Goal: Transaction & Acquisition: Book appointment/travel/reservation

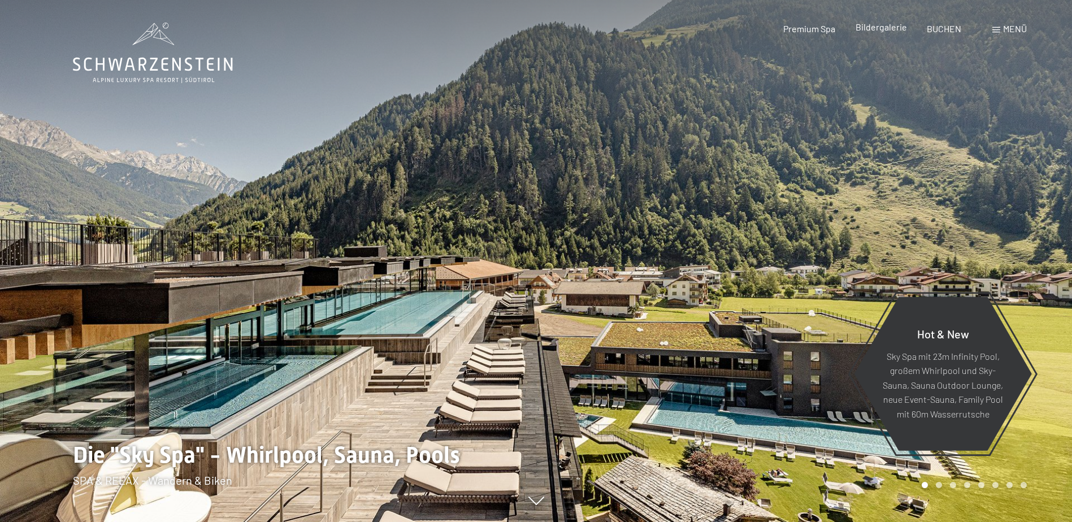
drag, startPoint x: 0, startPoint y: 0, endPoint x: 884, endPoint y: 27, distance: 884.6
click at [884, 27] on span "Bildergalerie" at bounding box center [881, 26] width 51 height 11
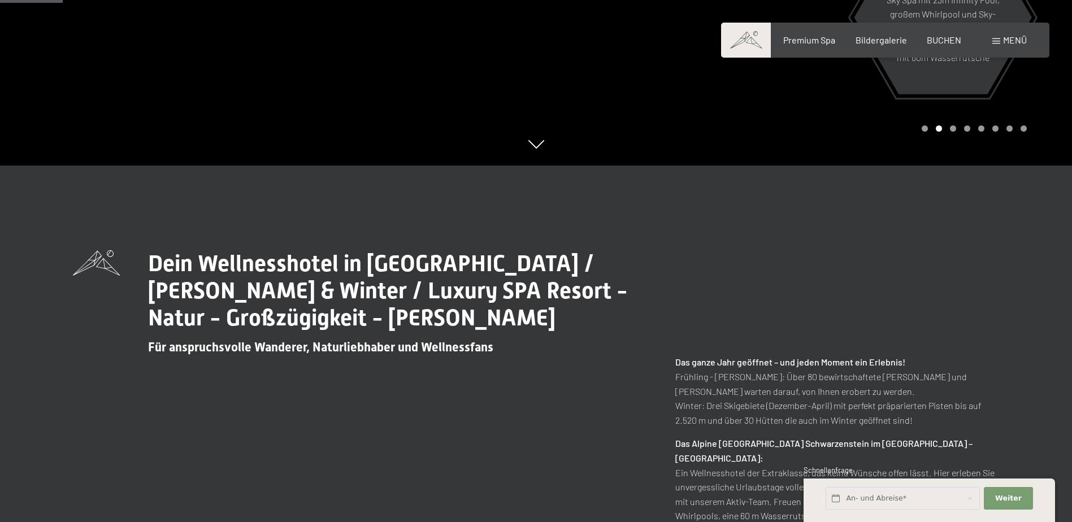
scroll to position [396, 0]
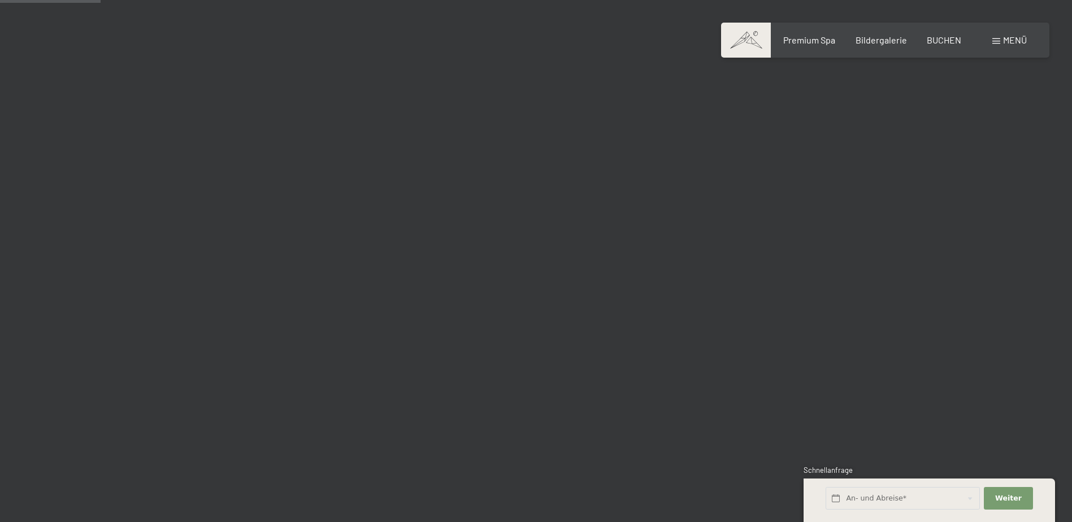
scroll to position [1357, 0]
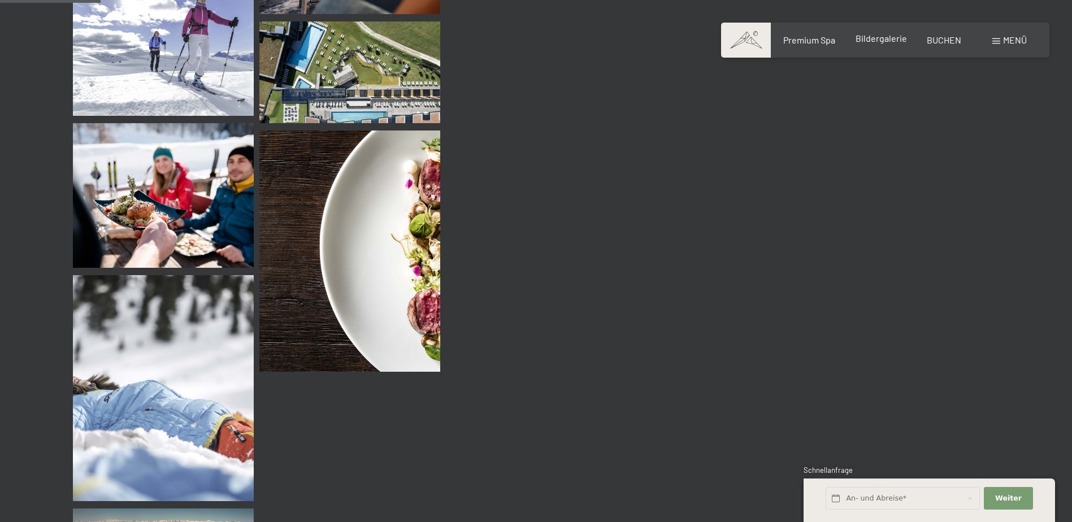
click at [893, 38] on span "Bildergalerie" at bounding box center [881, 38] width 51 height 11
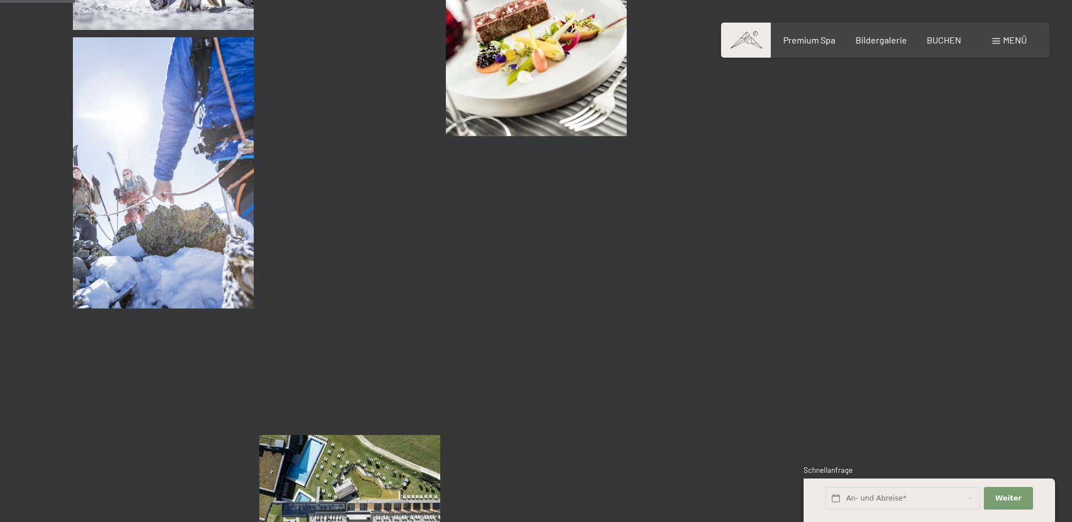
scroll to position [1018, 0]
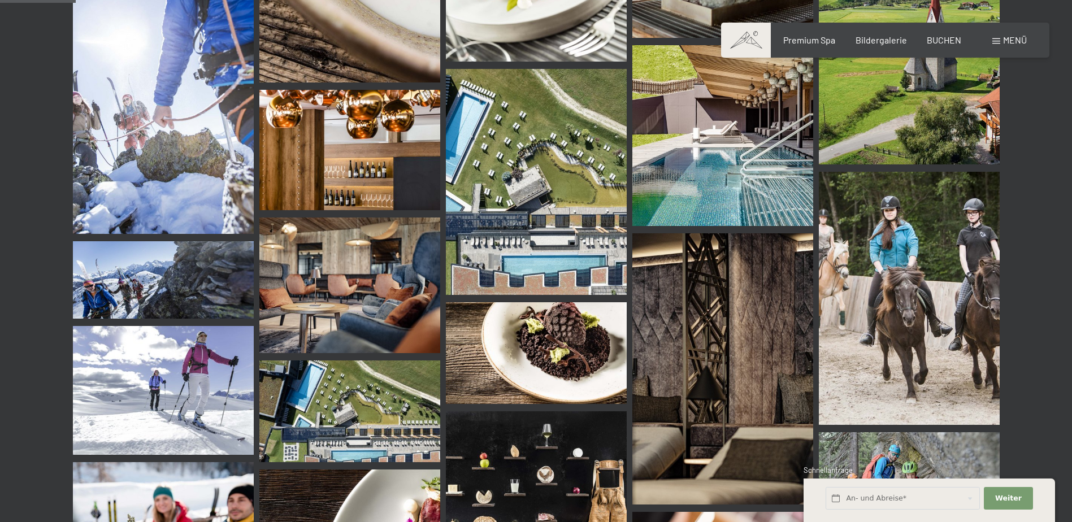
click at [289, 400] on img at bounding box center [349, 412] width 181 height 102
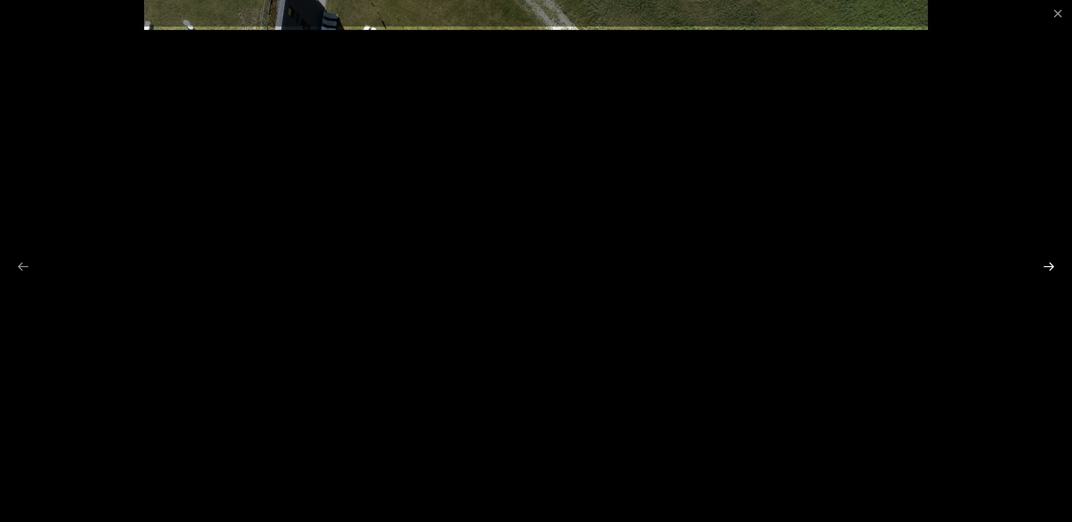
click at [1047, 263] on button "Next slide" at bounding box center [1049, 267] width 24 height 22
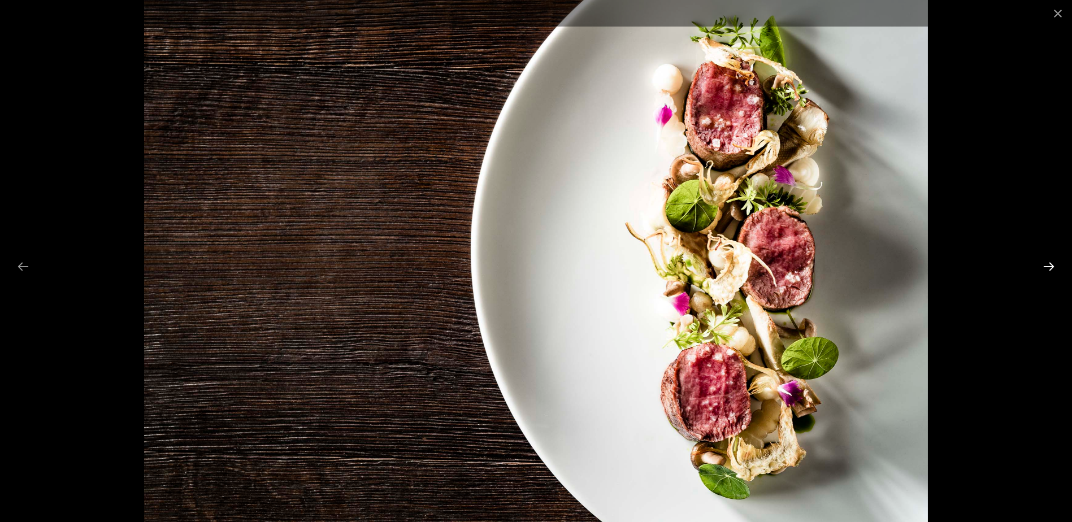
click at [1047, 263] on button "Next slide" at bounding box center [1049, 267] width 24 height 22
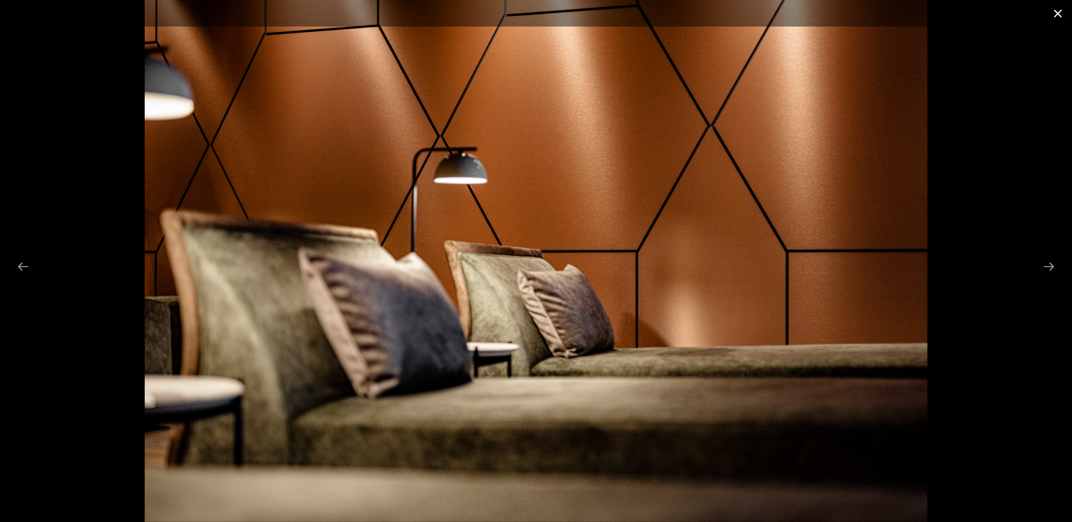
click at [1055, 11] on button "Close gallery" at bounding box center [1058, 13] width 28 height 27
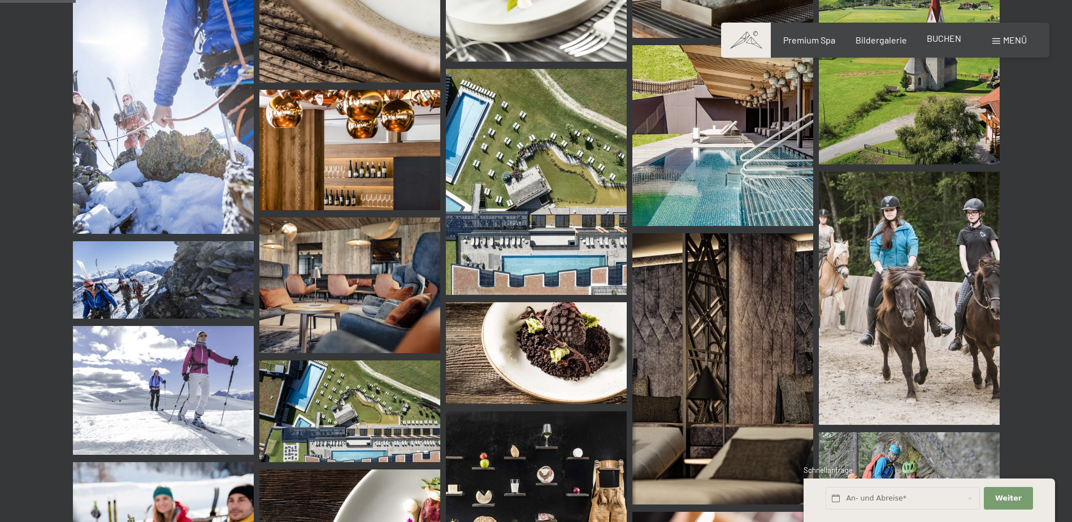
click at [948, 38] on span "BUCHEN" at bounding box center [944, 38] width 34 height 11
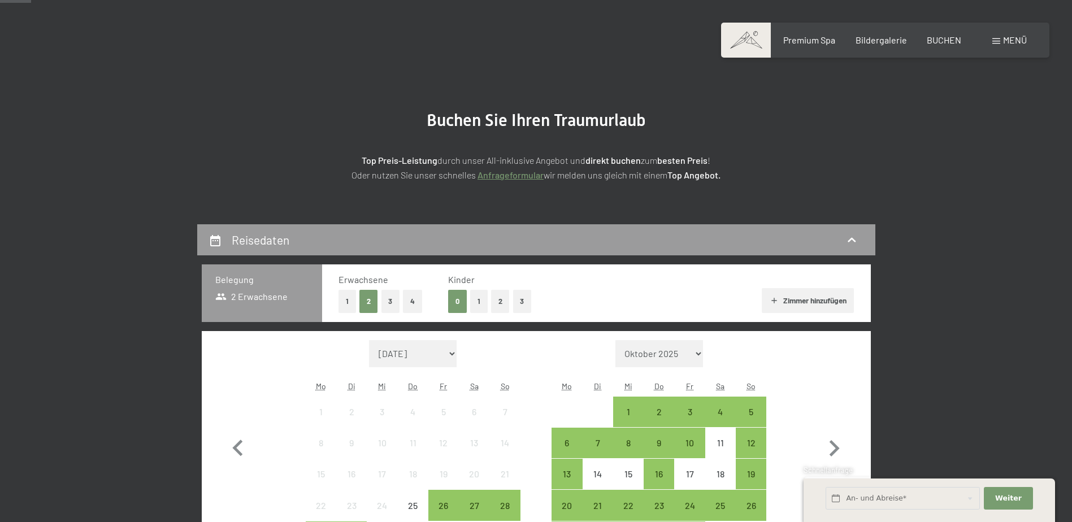
scroll to position [170, 0]
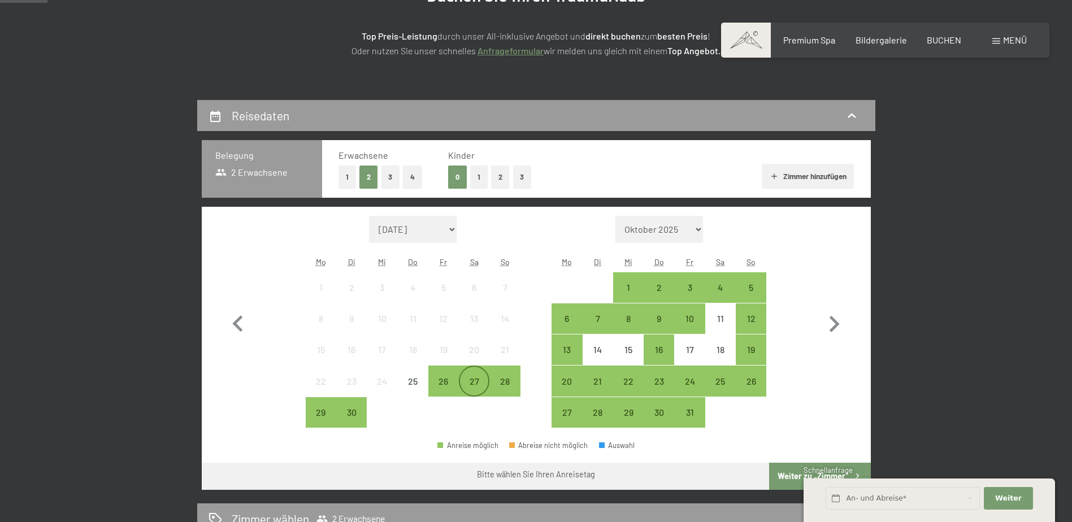
click at [478, 380] on div "27" at bounding box center [474, 391] width 28 height 28
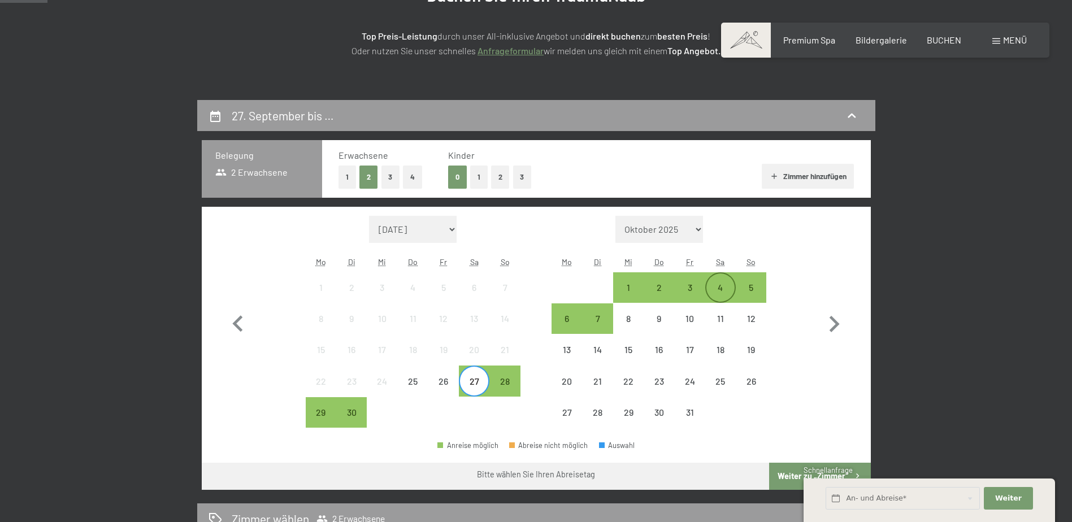
click at [724, 288] on div "4" at bounding box center [721, 297] width 28 height 28
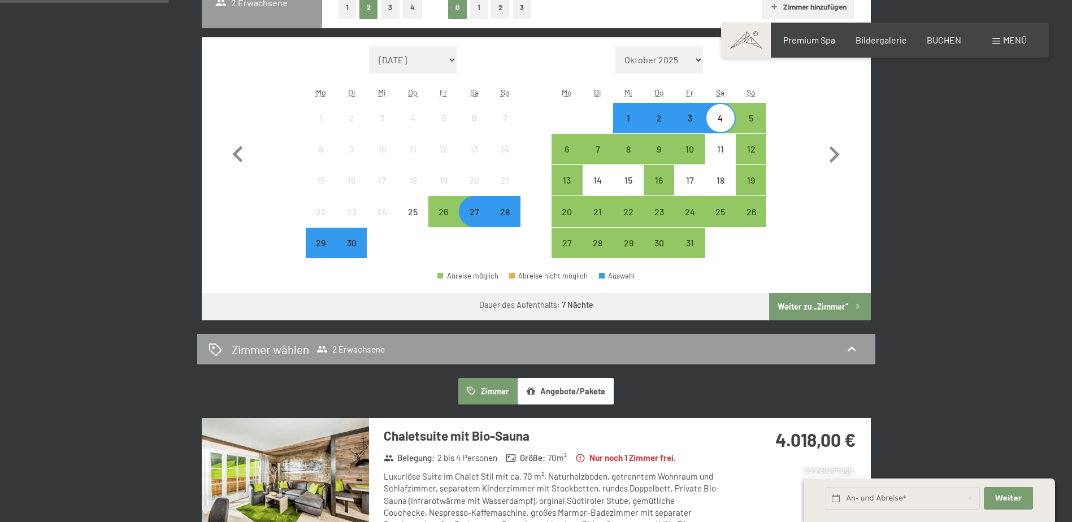
click at [823, 303] on button "Weiter zu „Zimmer“" at bounding box center [819, 306] width 101 height 27
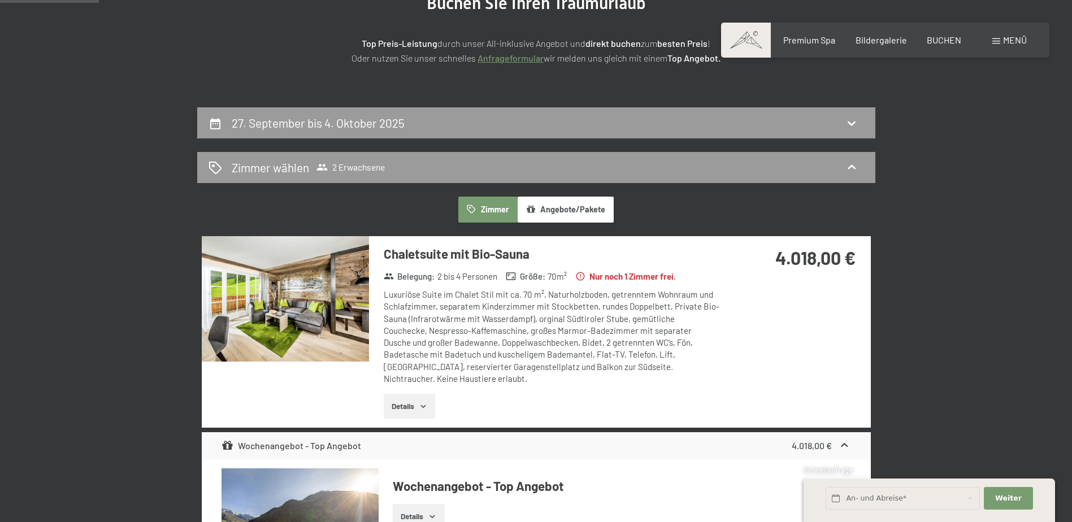
scroll to position [157, 0]
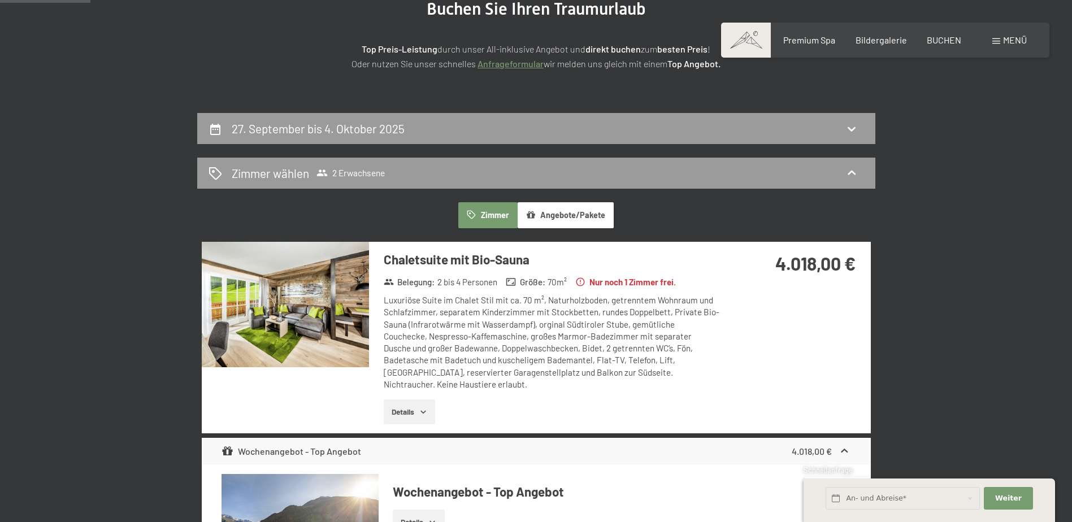
click at [308, 298] on img at bounding box center [285, 305] width 167 height 126
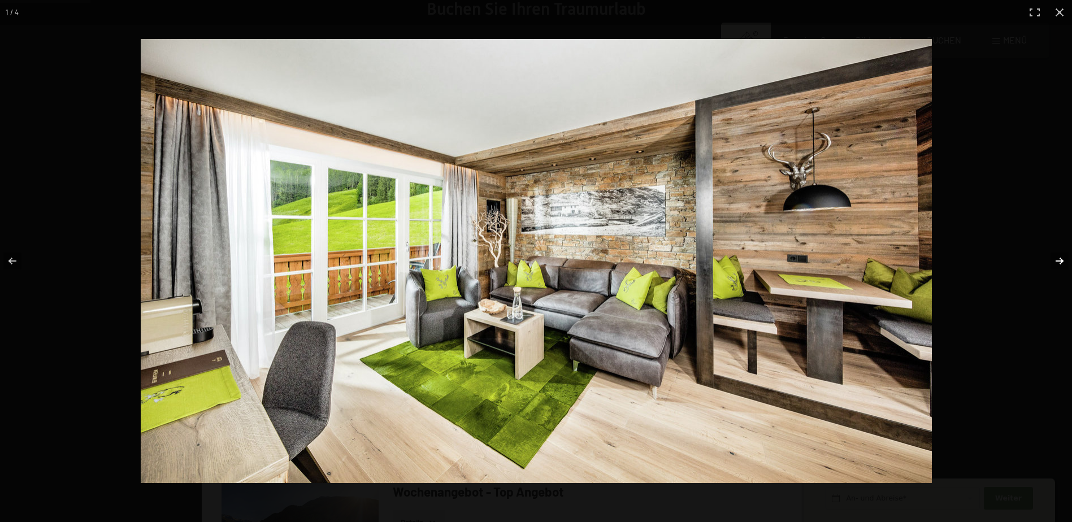
click at [1055, 254] on button "button" at bounding box center [1053, 261] width 40 height 57
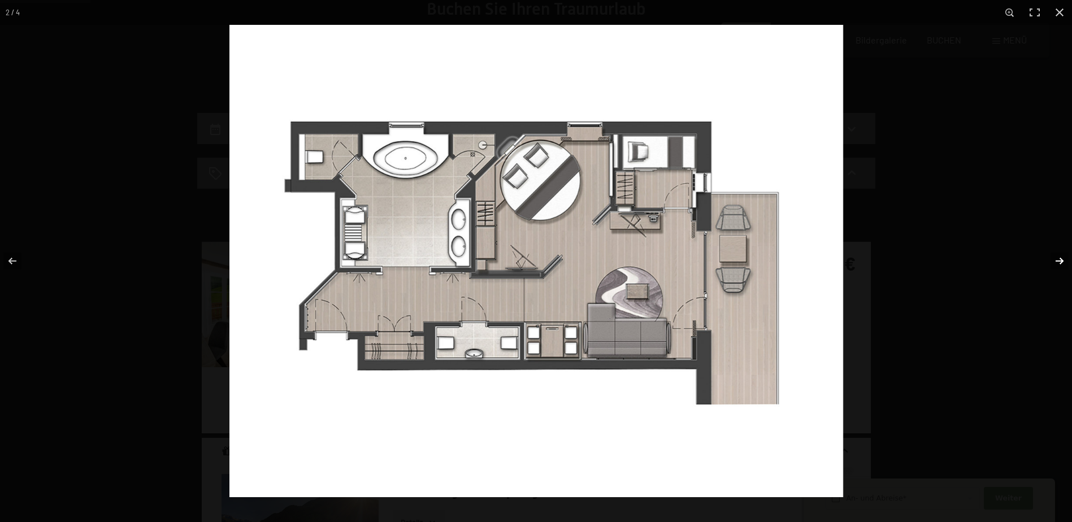
click at [1055, 254] on button "button" at bounding box center [1053, 261] width 40 height 57
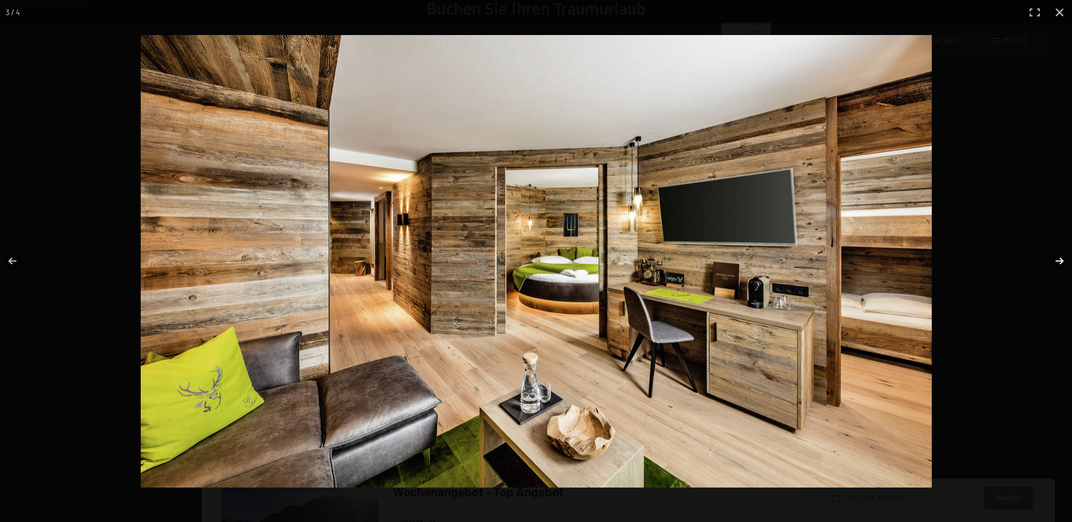
click at [1055, 254] on button "button" at bounding box center [1053, 261] width 40 height 57
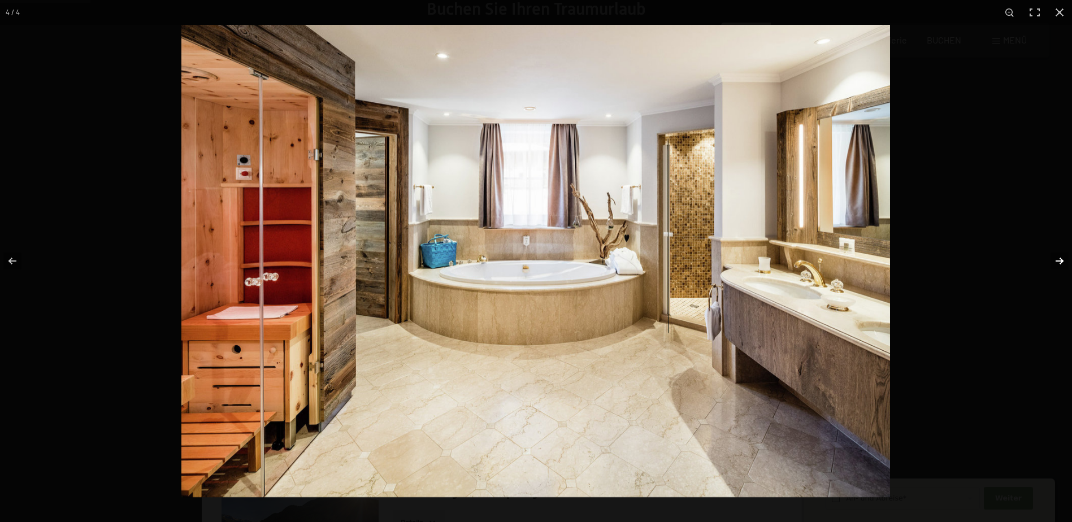
click at [1055, 254] on button "button" at bounding box center [1053, 261] width 40 height 57
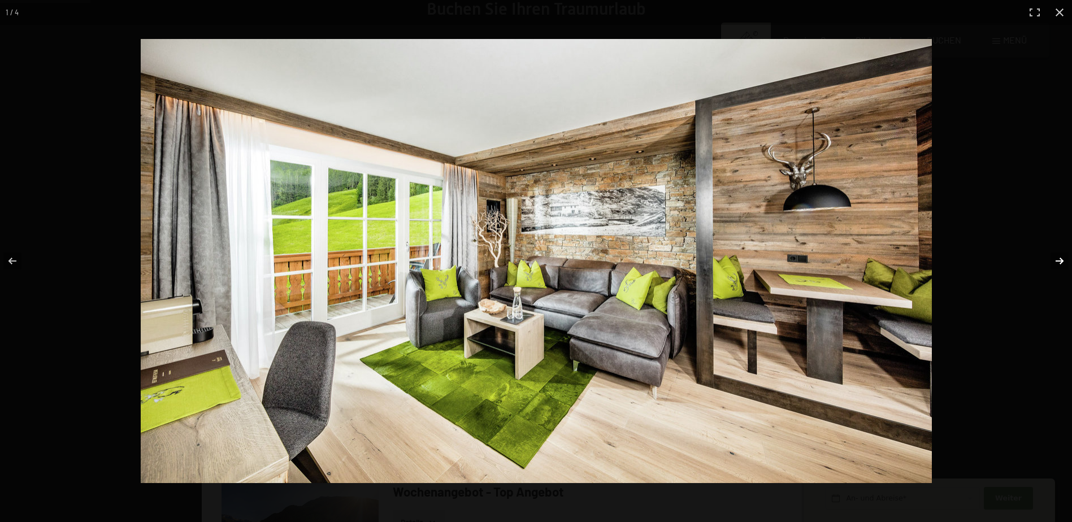
click at [1055, 254] on button "button" at bounding box center [1053, 261] width 40 height 57
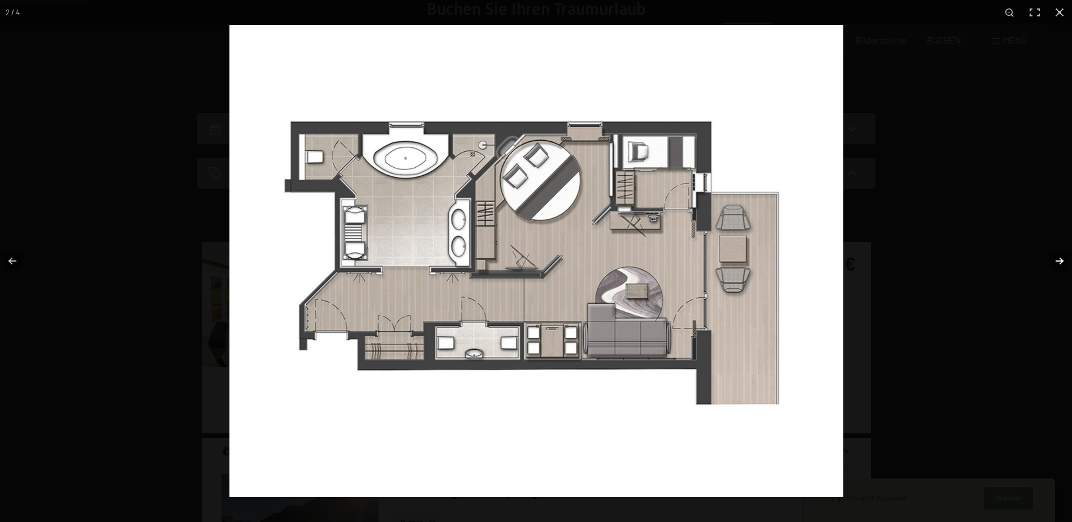
click at [1055, 254] on button "button" at bounding box center [1053, 261] width 40 height 57
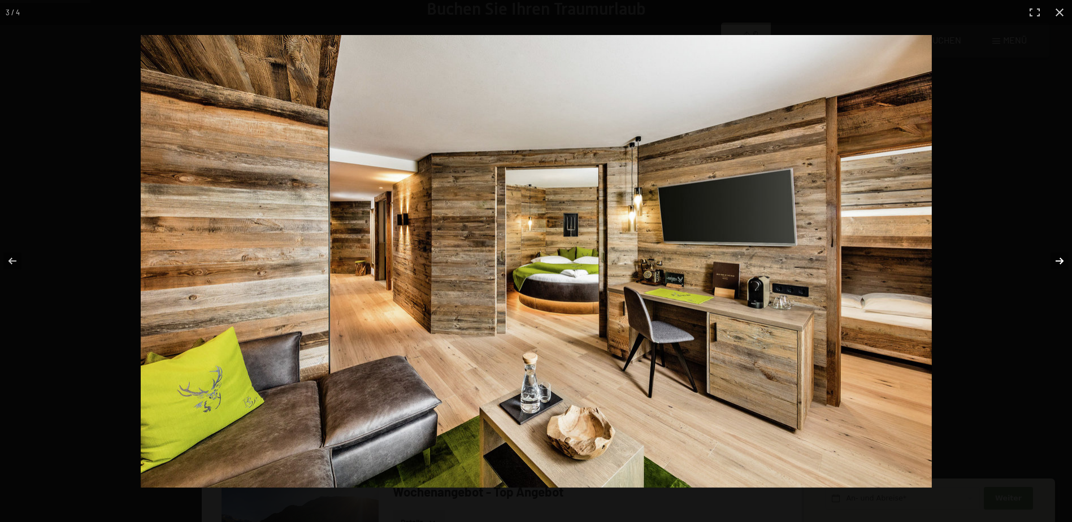
click at [1055, 254] on button "button" at bounding box center [1053, 261] width 40 height 57
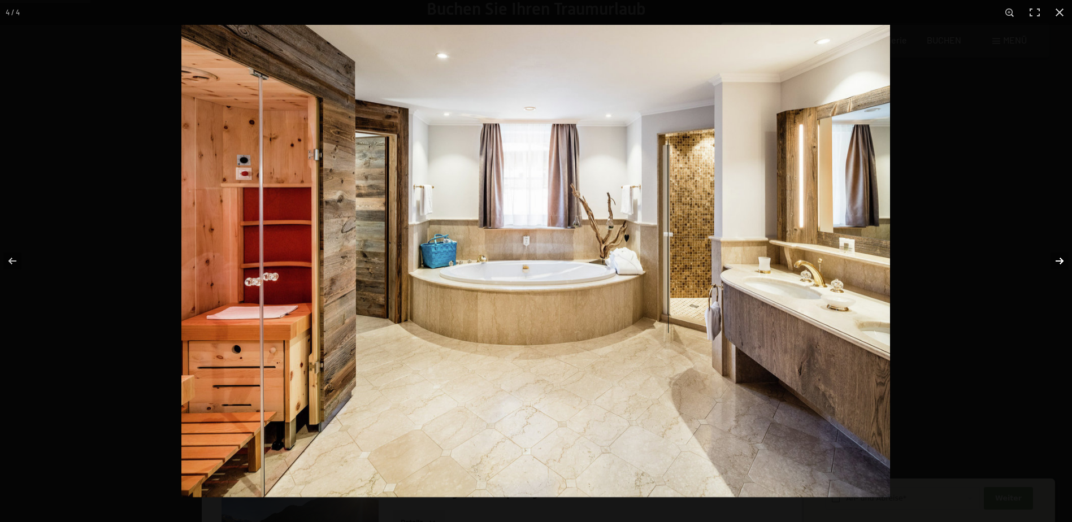
click at [1055, 254] on button "button" at bounding box center [1053, 261] width 40 height 57
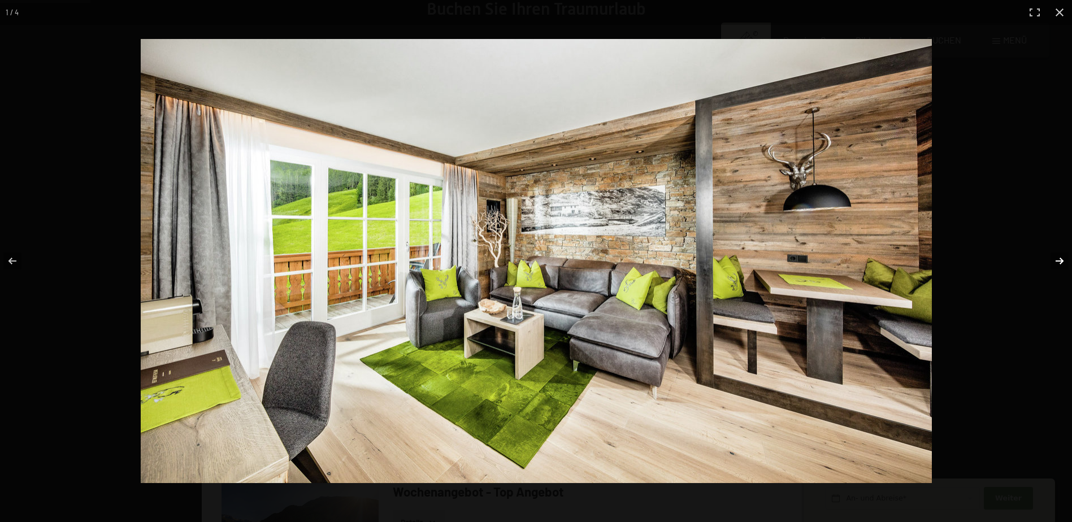
click at [1055, 254] on button "button" at bounding box center [1053, 261] width 40 height 57
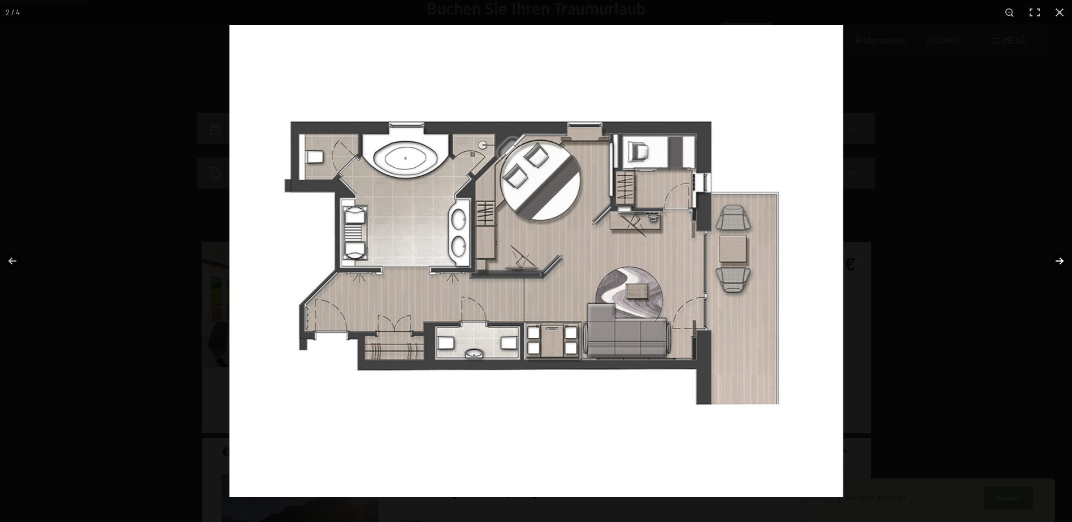
click at [1055, 254] on button "button" at bounding box center [1053, 261] width 40 height 57
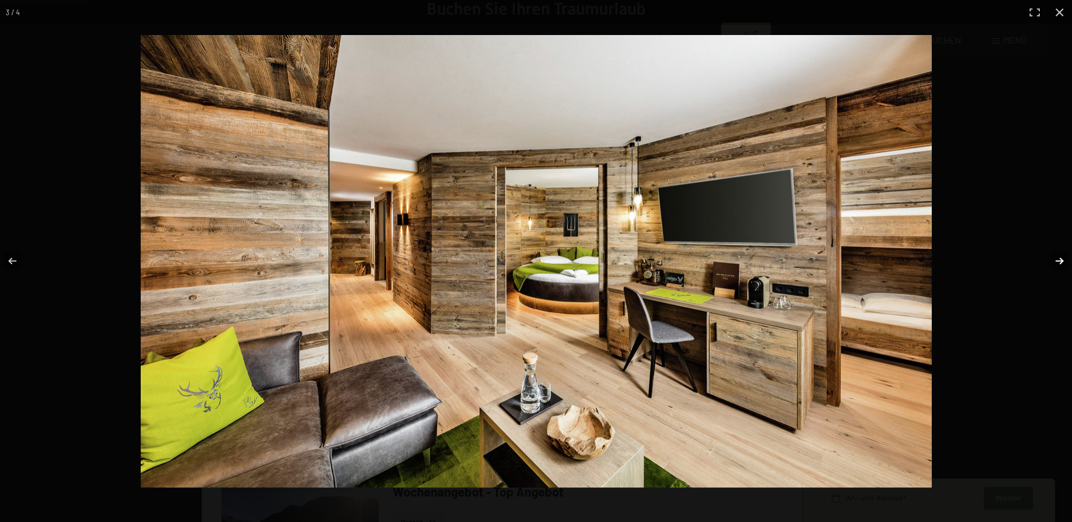
click at [1055, 254] on button "button" at bounding box center [1053, 261] width 40 height 57
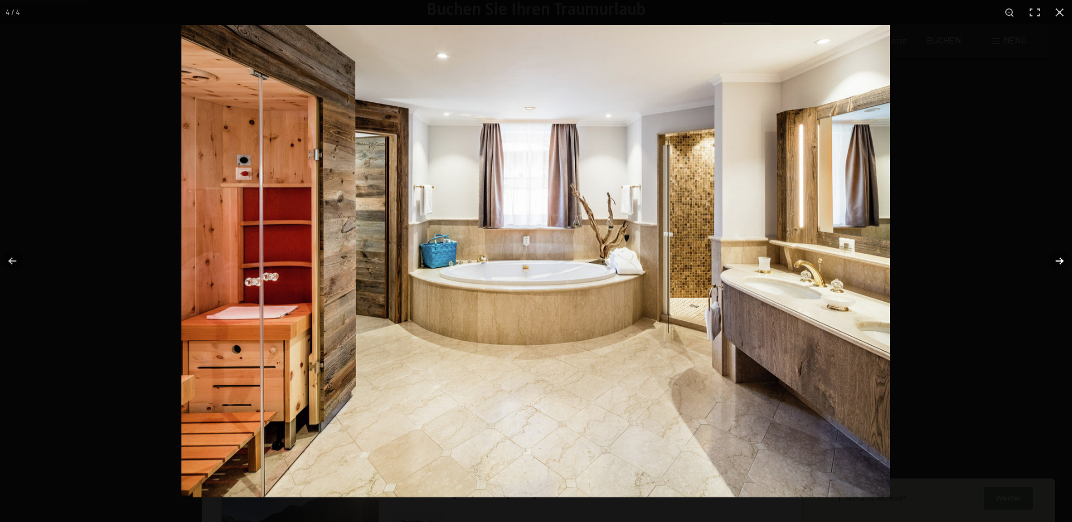
click at [1055, 254] on button "button" at bounding box center [1053, 261] width 40 height 57
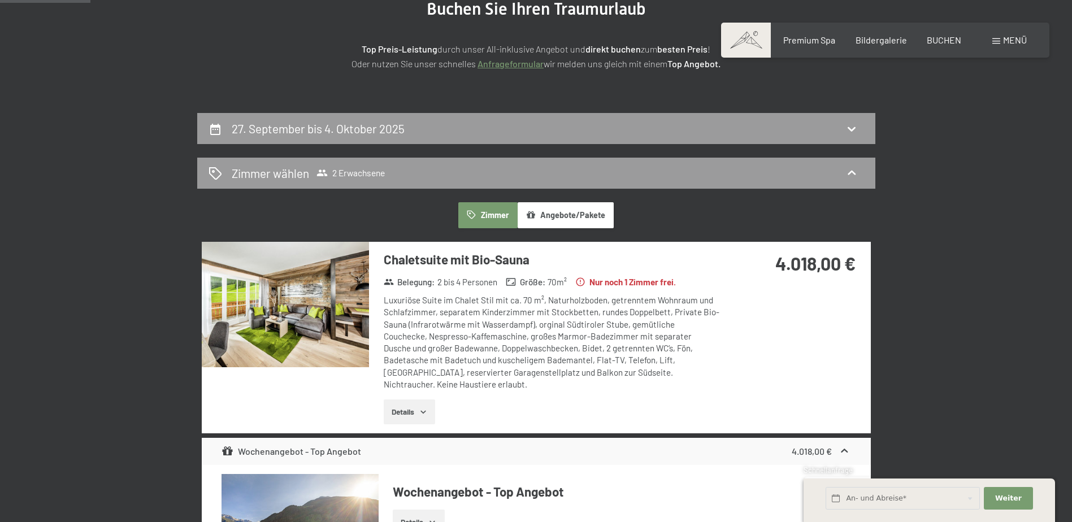
click at [0, 0] on button "button" at bounding box center [0, 0] width 0 height 0
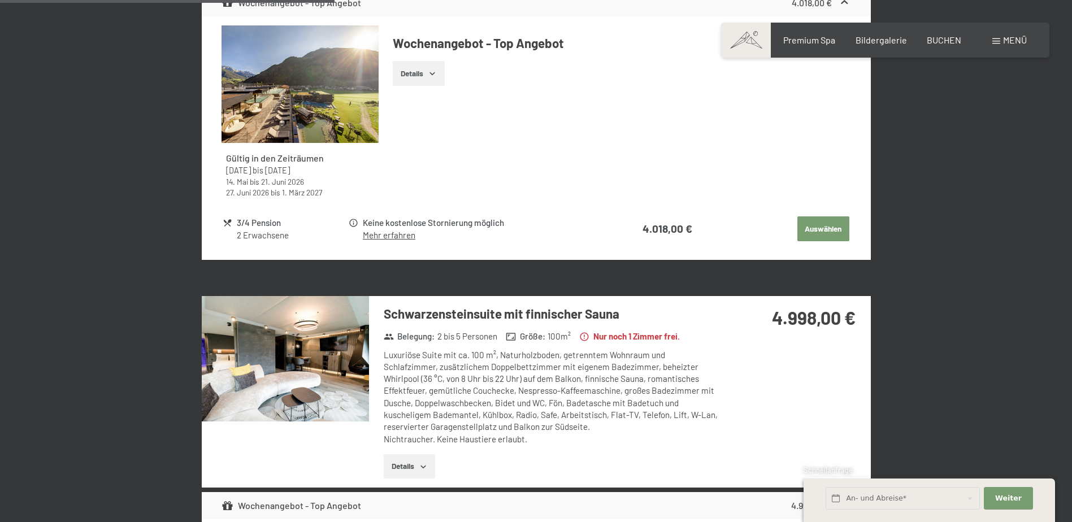
scroll to position [609, 0]
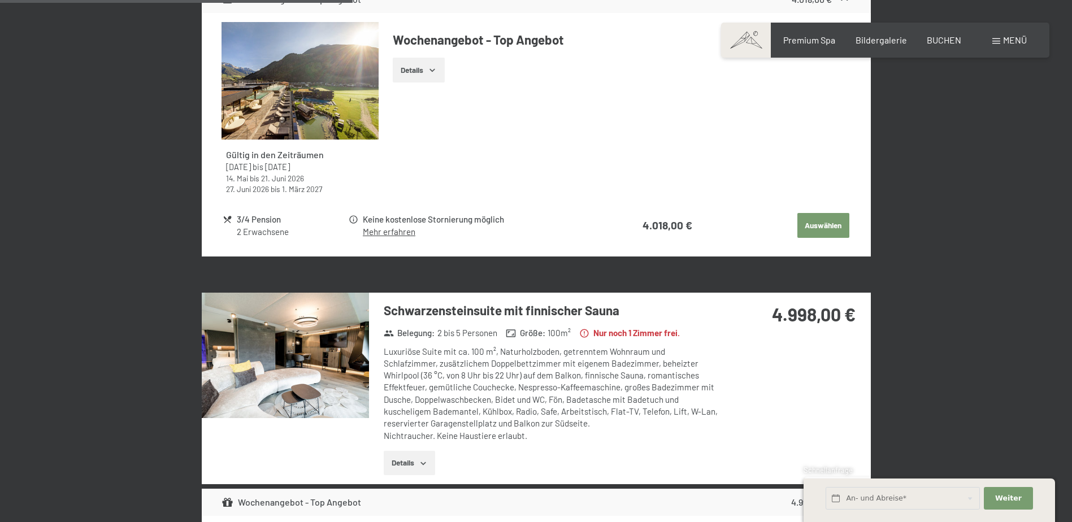
click at [288, 353] on img at bounding box center [285, 356] width 167 height 126
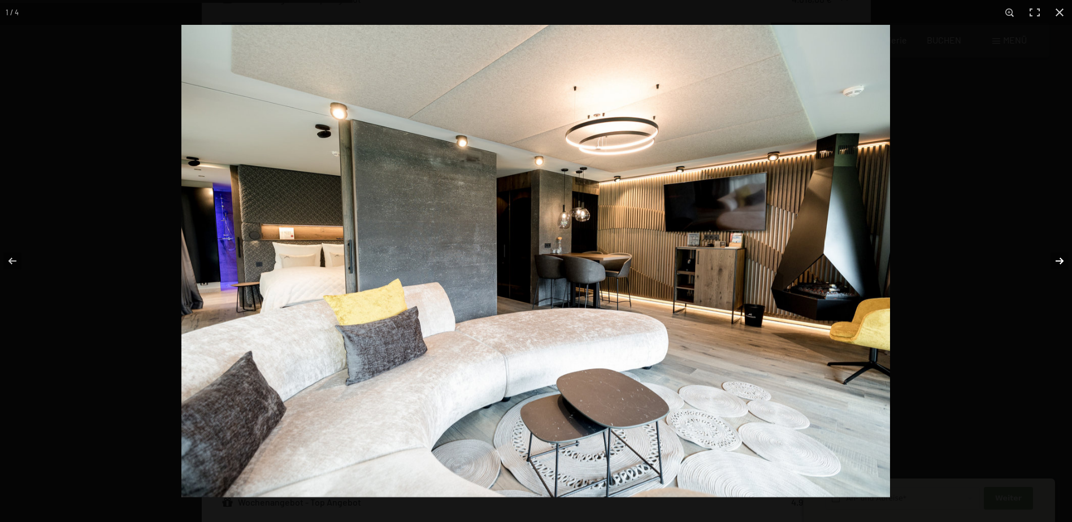
click at [1061, 257] on button "button" at bounding box center [1053, 261] width 40 height 57
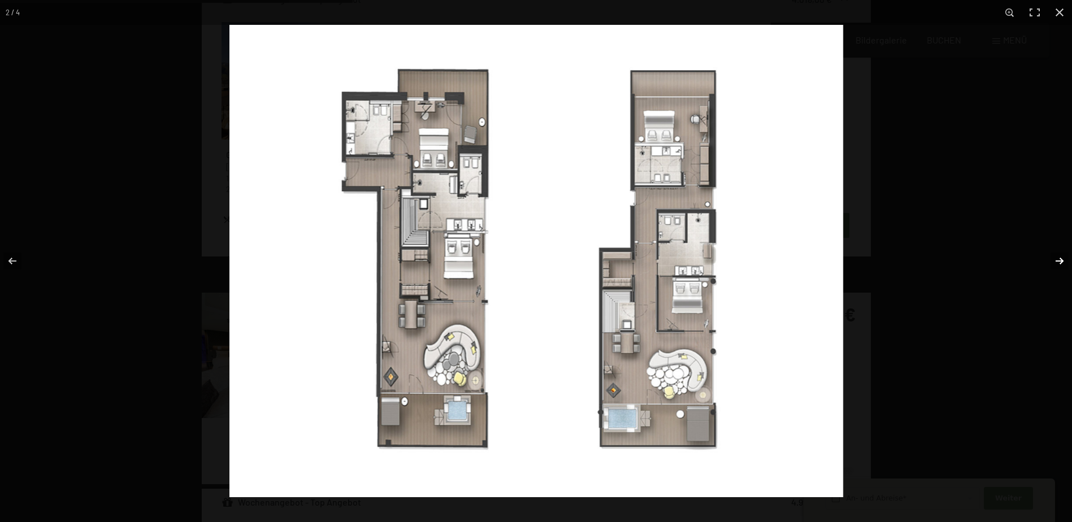
click at [1061, 257] on button "button" at bounding box center [1053, 261] width 40 height 57
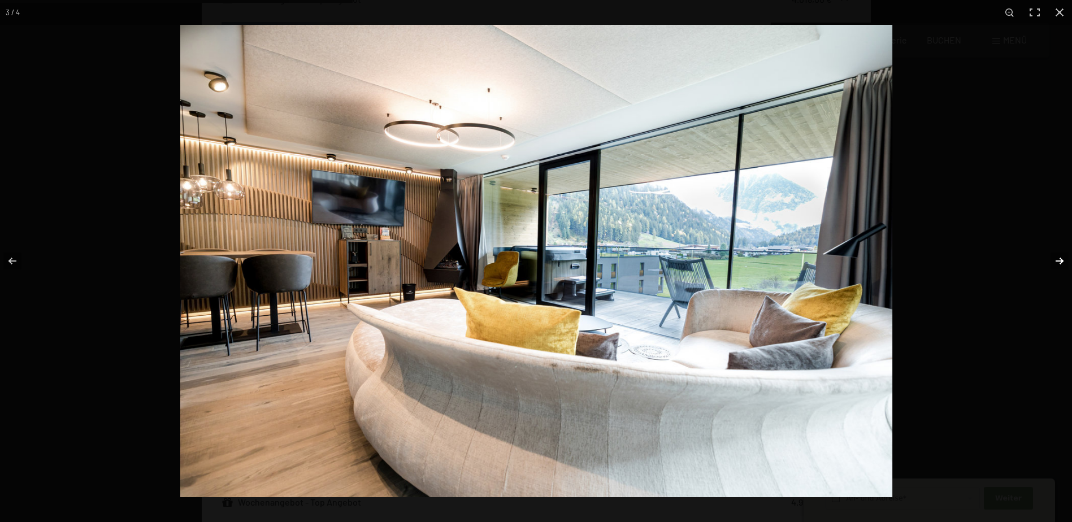
click at [1061, 257] on button "button" at bounding box center [1053, 261] width 40 height 57
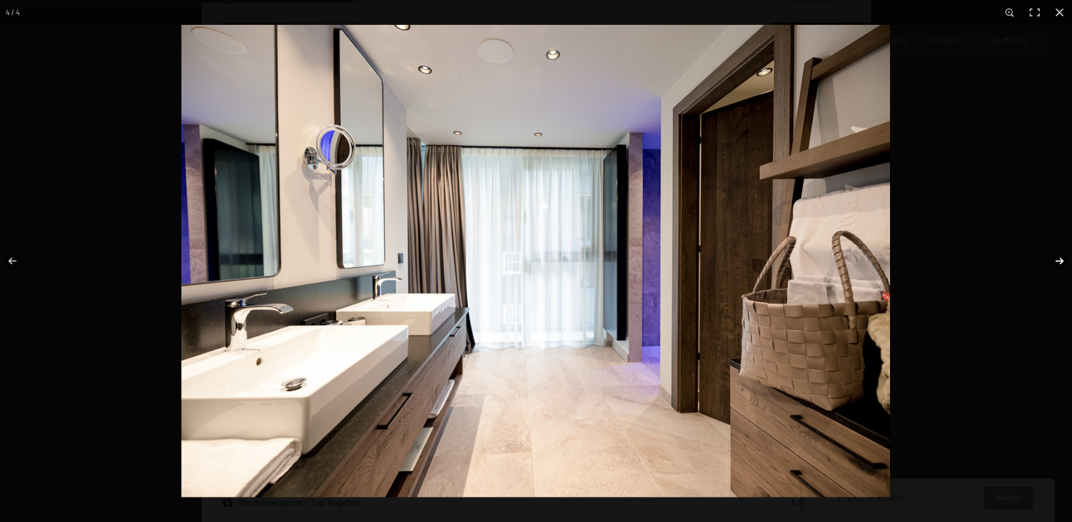
click at [1061, 257] on button "button" at bounding box center [1053, 261] width 40 height 57
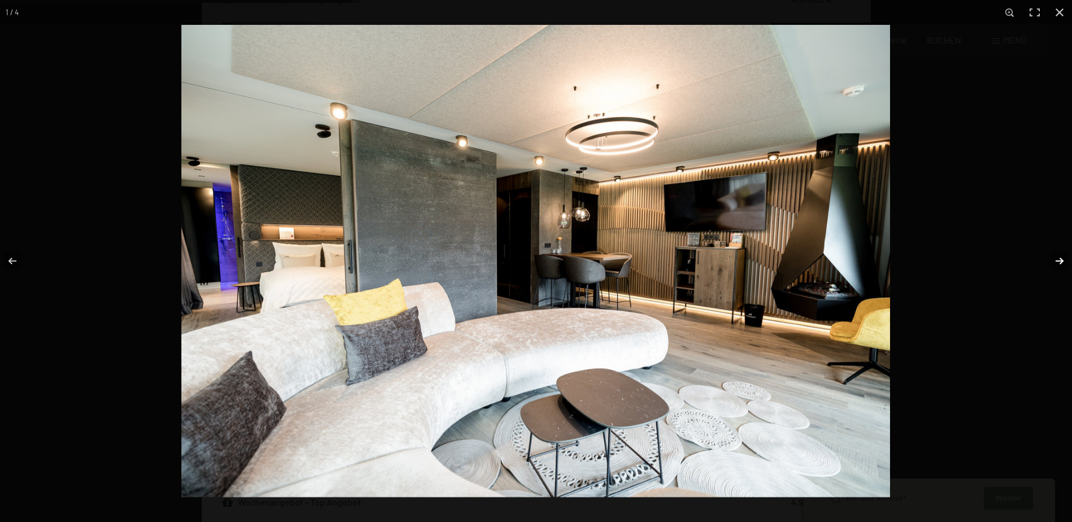
click at [1061, 257] on button "button" at bounding box center [1053, 261] width 40 height 57
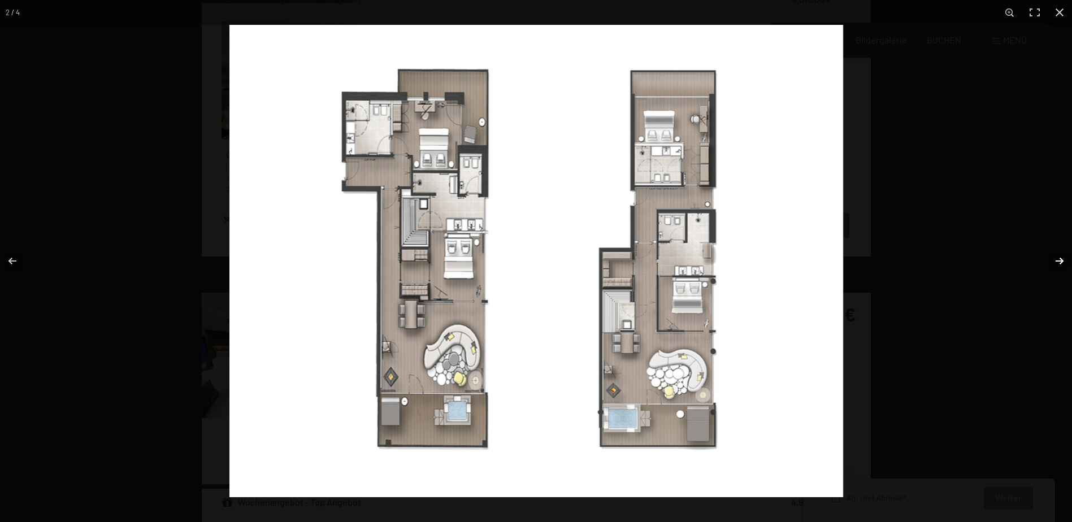
click at [1061, 257] on button "button" at bounding box center [1053, 261] width 40 height 57
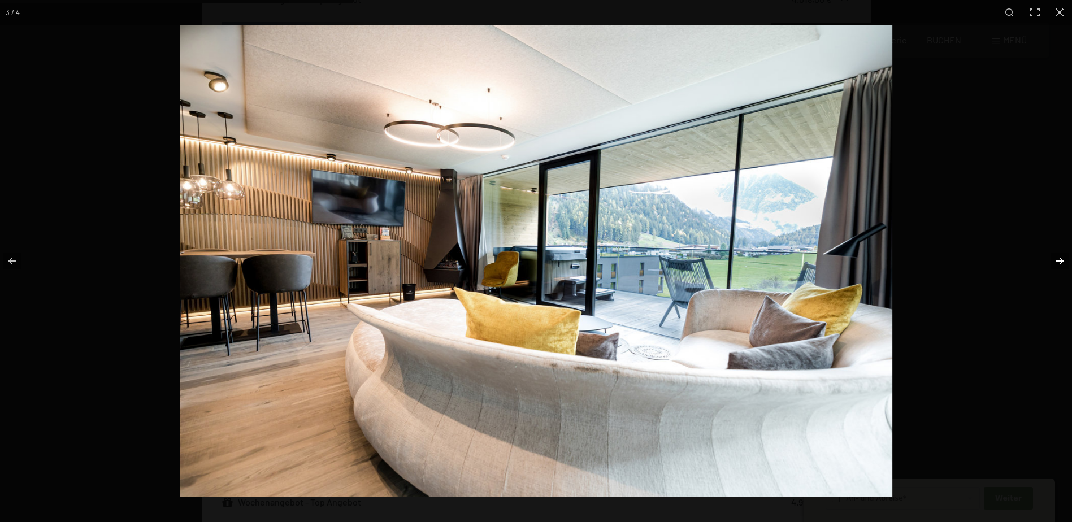
click at [1061, 257] on button "button" at bounding box center [1053, 261] width 40 height 57
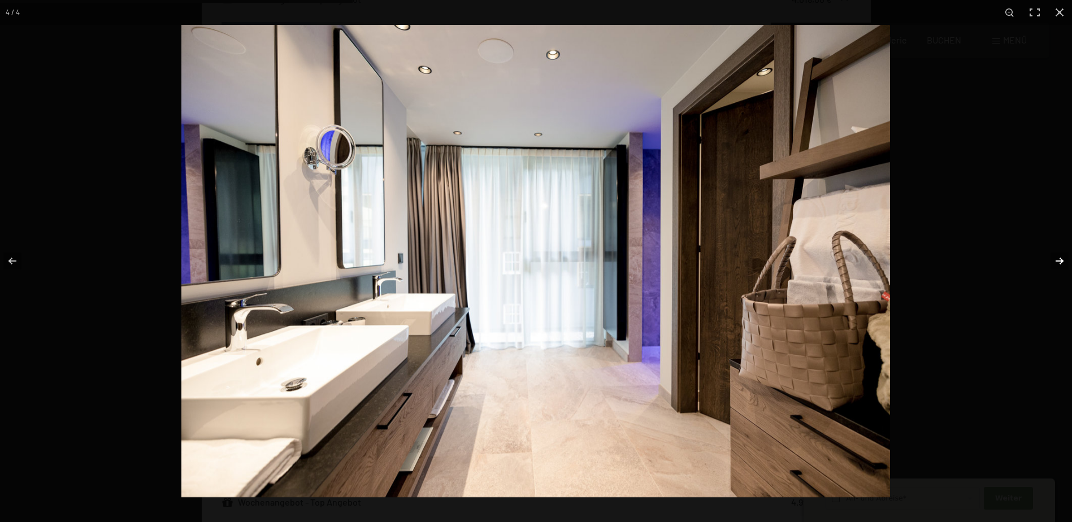
click at [1061, 257] on button "button" at bounding box center [1053, 261] width 40 height 57
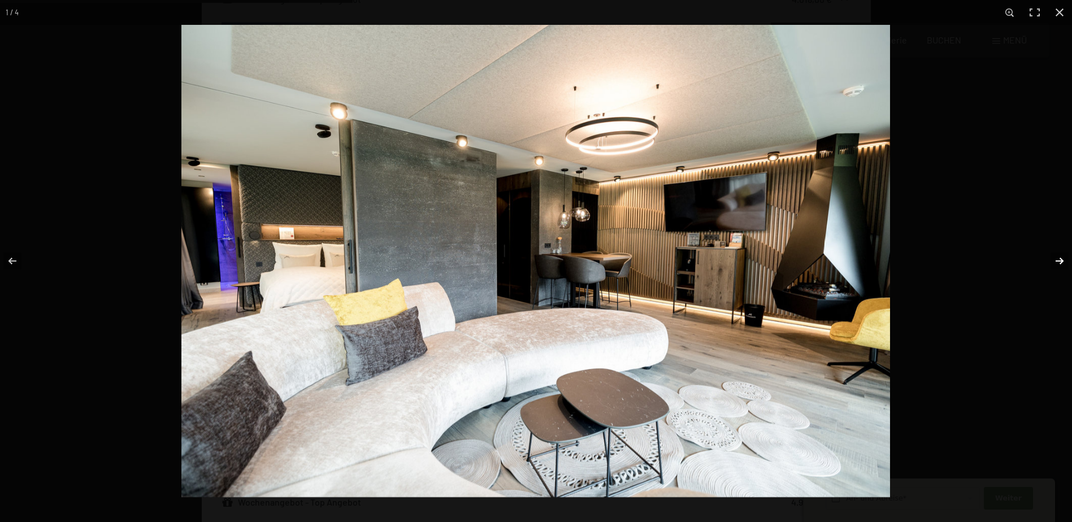
click at [1061, 257] on button "button" at bounding box center [1053, 261] width 40 height 57
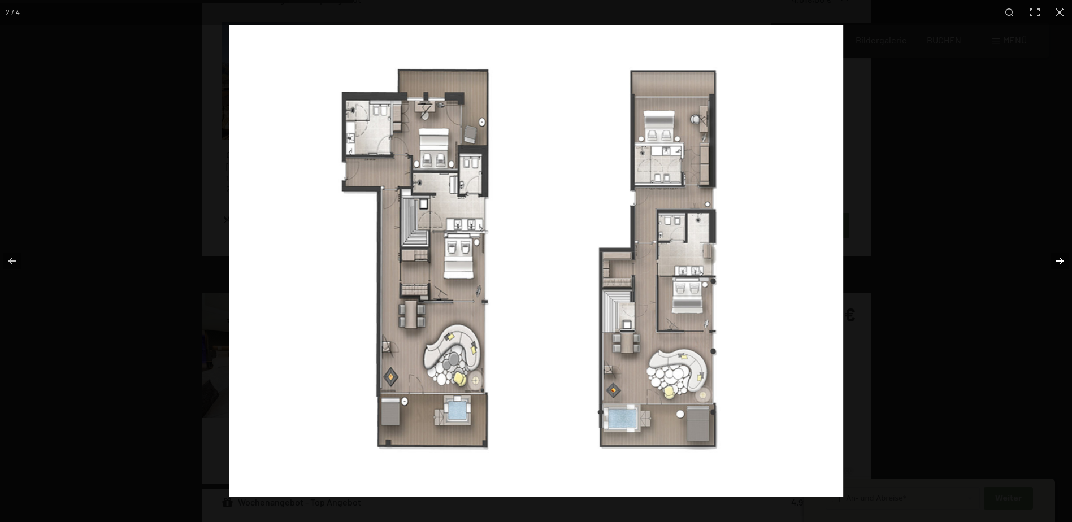
click at [1061, 257] on button "button" at bounding box center [1053, 261] width 40 height 57
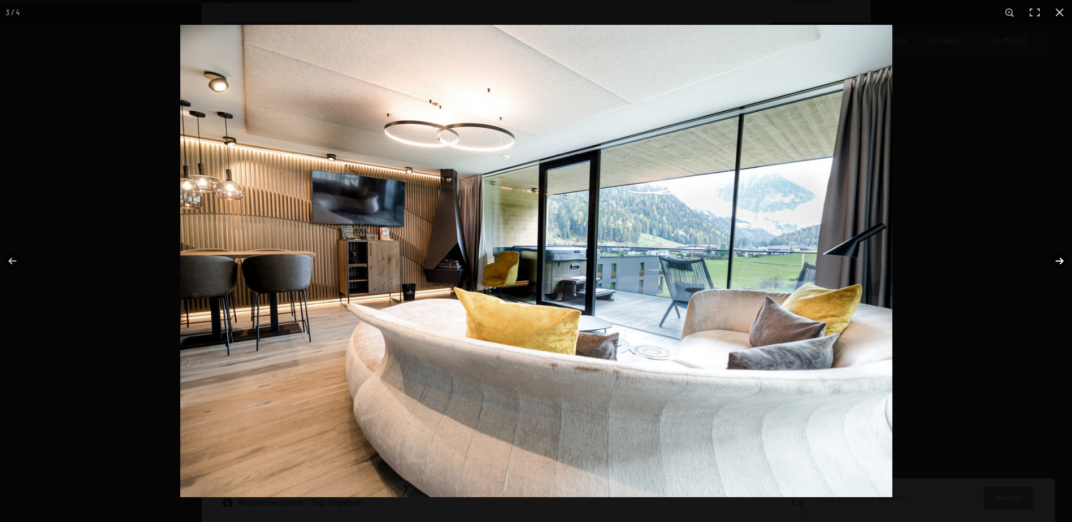
click at [1061, 257] on button "button" at bounding box center [1053, 261] width 40 height 57
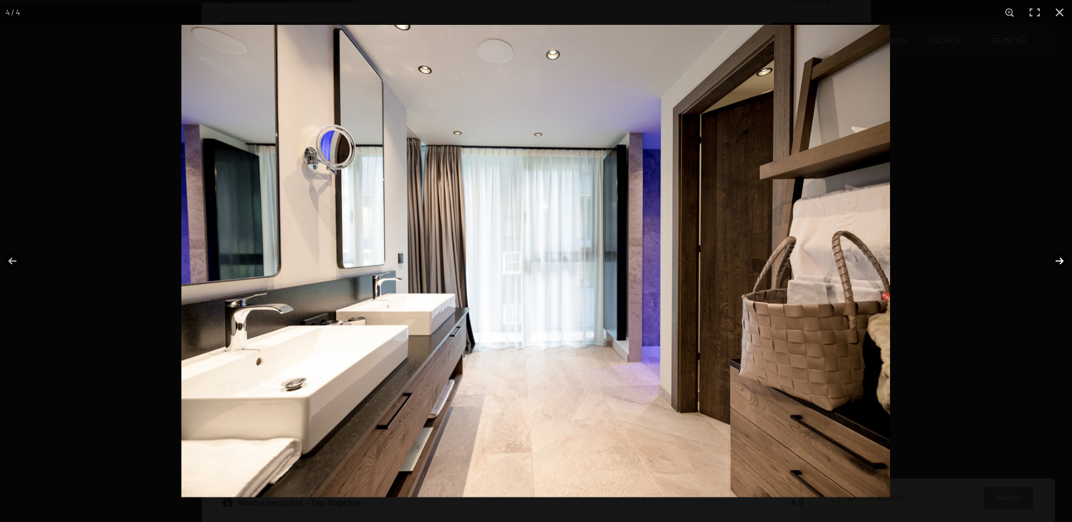
click at [1061, 257] on button "button" at bounding box center [1053, 261] width 40 height 57
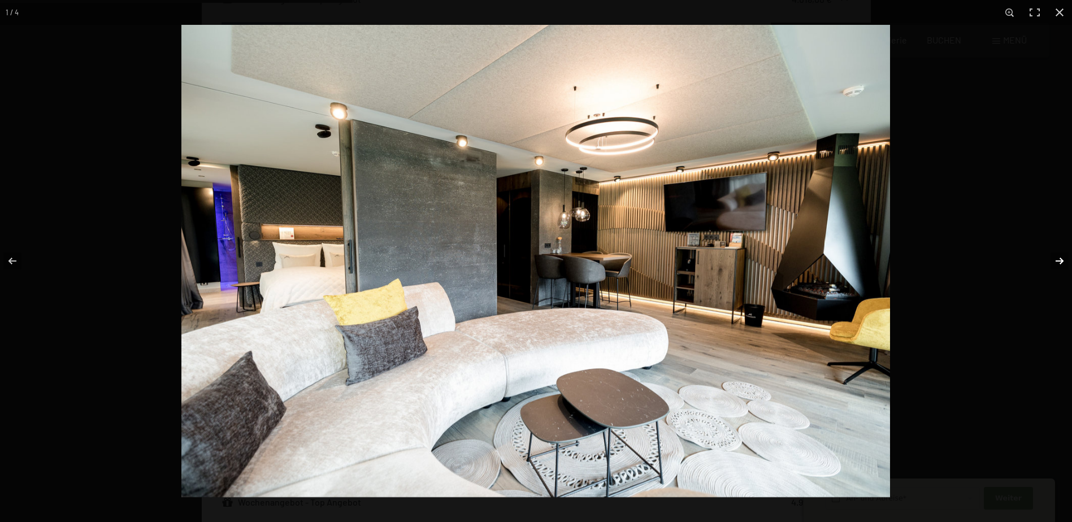
click at [1061, 257] on button "button" at bounding box center [1053, 261] width 40 height 57
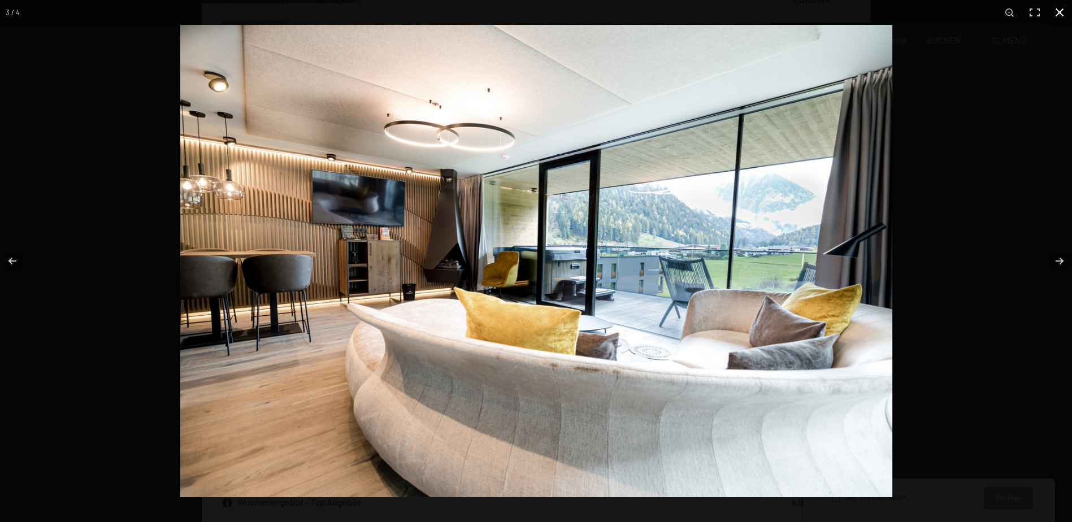
click at [1057, 15] on button "button" at bounding box center [1060, 12] width 25 height 25
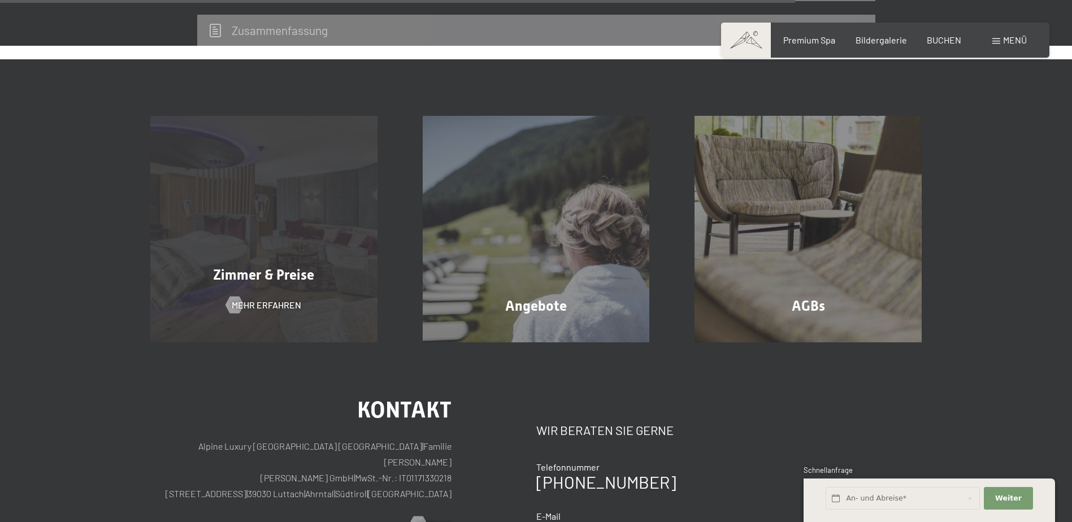
scroll to position [1513, 0]
